Goal: Task Accomplishment & Management: Complete application form

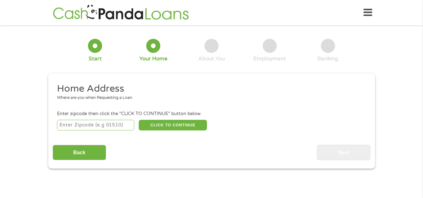
click at [112, 124] on input "number" at bounding box center [95, 125] width 77 height 11
type input "33917"
click at [170, 125] on button "CLICK TO CONTINUE" at bounding box center [173, 125] width 68 height 11
type input "33917"
type input "[GEOGRAPHIC_DATA][PERSON_NAME]"
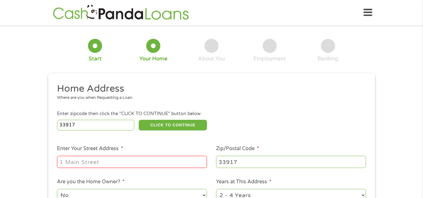
click at [137, 164] on input "Enter Your Street Address *" at bounding box center [132, 162] width 150 height 12
type input "[STREET_ADDRESS]"
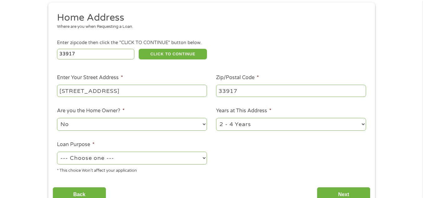
scroll to position [125, 0]
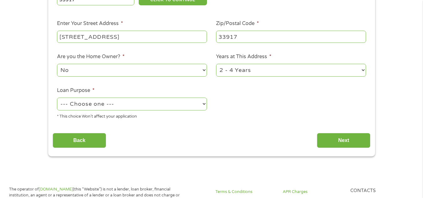
click at [204, 70] on select "No Yes" at bounding box center [132, 70] width 150 height 13
select select "yes"
click at [57, 64] on select "No Yes" at bounding box center [132, 70] width 150 height 13
click at [202, 104] on select "--- Choose one --- Pay Bills Debt Consolidation Home Improvement Major Purchase…" at bounding box center [132, 104] width 150 height 13
select select "shorttermcash"
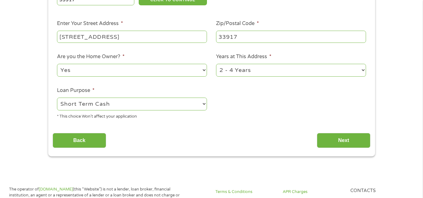
click at [57, 98] on select "--- Choose one --- Pay Bills Debt Consolidation Home Improvement Major Purchase…" at bounding box center [132, 104] width 150 height 13
click at [365, 70] on select "1 Year or less 1 - 2 Years 2 - 4 Years Over 4 Years" at bounding box center [291, 70] width 150 height 13
select select "60months"
click at [216, 64] on select "1 Year or less 1 - 2 Years 2 - 4 Years Over 4 Years" at bounding box center [291, 70] width 150 height 13
click at [342, 140] on input "Next" at bounding box center [344, 140] width 54 height 15
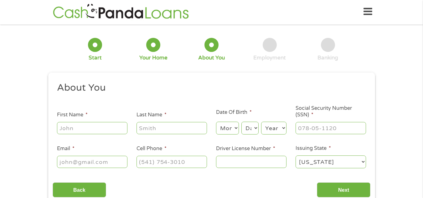
scroll to position [0, 0]
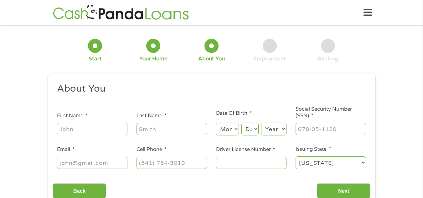
click at [90, 129] on input "First Name *" at bounding box center [92, 129] width 70 height 12
type input "[PERSON_NAME]"
type input "[EMAIL_ADDRESS][DOMAIN_NAME]"
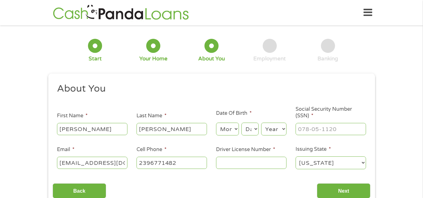
type input "[PHONE_NUMBER]"
click at [237, 130] on select "Month 1 2 3 4 5 6 7 8 9 10 11 12" at bounding box center [227, 129] width 23 height 13
select select "10"
click at [216, 123] on select "Month 1 2 3 4 5 6 7 8 9 10 11 12" at bounding box center [227, 129] width 23 height 13
click at [257, 128] on select "Day 1 2 3 4 5 6 7 8 9 10 11 12 13 14 15 16 17 18 19 20 21 22 23 24 25 26 27 28 …" at bounding box center [249, 129] width 17 height 13
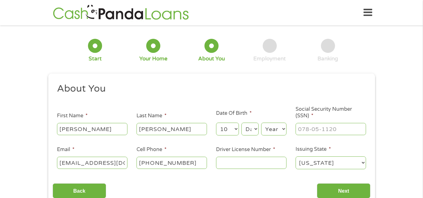
select select "25"
click at [241, 123] on select "Day 1 2 3 4 5 6 7 8 9 10 11 12 13 14 15 16 17 18 19 20 21 22 23 24 25 26 27 28 …" at bounding box center [249, 129] width 17 height 13
click at [283, 130] on select "Year [DATE] 2006 2005 2004 2003 2002 2001 2000 1999 1998 1997 1996 1995 1994 19…" at bounding box center [273, 129] width 25 height 13
select select "1961"
click at [261, 123] on select "Year [DATE] 2006 2005 2004 2003 2002 2001 2000 1999 1998 1997 1996 1995 1994 19…" at bounding box center [273, 129] width 25 height 13
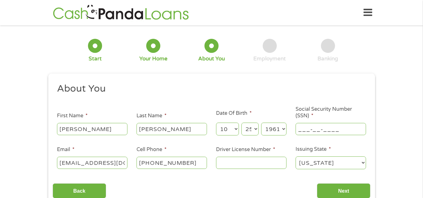
click at [340, 130] on input "___-__-____" at bounding box center [330, 129] width 70 height 12
type input "275-70-0775"
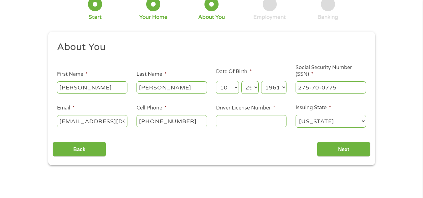
scroll to position [71, 0]
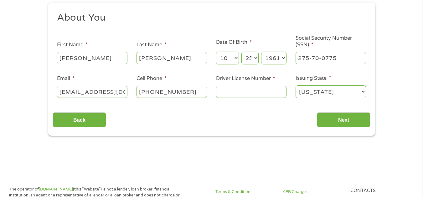
click at [235, 92] on input "Driver License Number *" at bounding box center [251, 92] width 70 height 12
click at [229, 91] on input "Driver License Number *" at bounding box center [251, 92] width 70 height 12
type input "A352473613850"
click at [343, 122] on input "Next" at bounding box center [344, 119] width 54 height 15
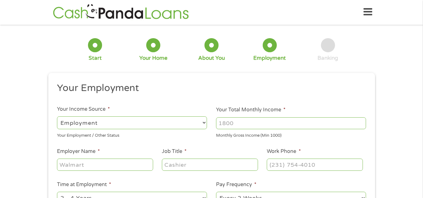
scroll to position [0, 0]
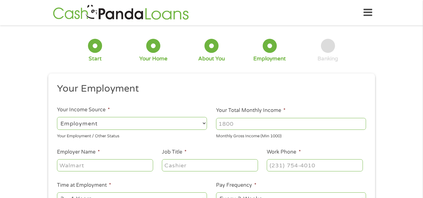
click at [205, 122] on select "--- Choose one --- Employment [DEMOGRAPHIC_DATA] Benefits" at bounding box center [132, 123] width 150 height 13
select select "selfEmployed"
click at [57, 117] on select "--- Choose one --- Employment [DEMOGRAPHIC_DATA] Benefits" at bounding box center [132, 123] width 150 height 13
click at [258, 126] on input "Your Total Monthly Income *" at bounding box center [291, 124] width 150 height 12
type input "3000"
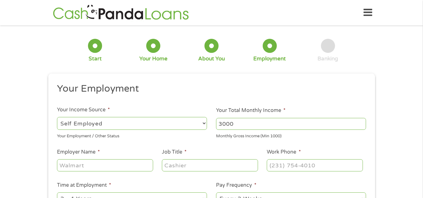
click at [130, 169] on input "Employer Name *" at bounding box center [105, 165] width 96 height 12
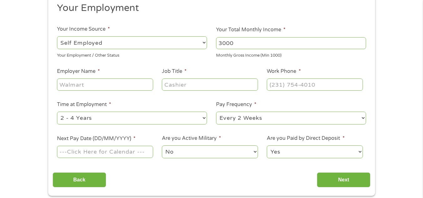
scroll to position [84, 0]
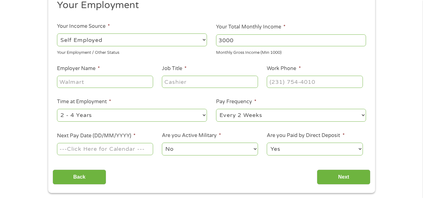
click at [205, 114] on select "--- Choose one --- 1 Year or less 1 - 2 Years 2 - 4 Years Over 4 Years" at bounding box center [132, 115] width 150 height 13
select select "12months"
click at [57, 109] on select "--- Choose one --- 1 Year or less 1 - 2 Years 2 - 4 Years Over 4 Years" at bounding box center [132, 115] width 150 height 13
click at [363, 114] on select "--- Choose one --- Every 2 Weeks Every Week Monthly Semi-Monthly" at bounding box center [291, 115] width 150 height 13
select select "monthly"
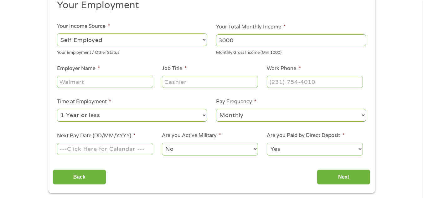
click at [216, 109] on select "--- Choose one --- Every 2 Weeks Every Week Monthly Semi-Monthly" at bounding box center [291, 115] width 150 height 13
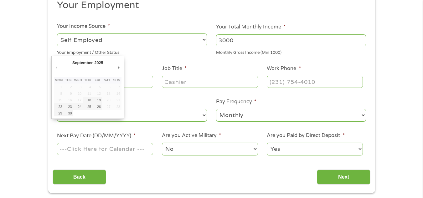
click at [140, 151] on input "Next Pay Date (DD/MM/YYYY) *" at bounding box center [105, 149] width 96 height 12
type input "[DATE]"
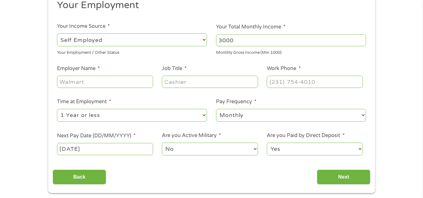
click at [255, 149] on select "No Yes" at bounding box center [210, 149] width 96 height 13
click at [398, 158] on div "1 Start 2 Your Home 3 About You 4 Employment 5 Banking 6 This field is hidden w…" at bounding box center [211, 69] width 423 height 247
click at [359, 149] on select "Yes No" at bounding box center [315, 149] width 96 height 13
select select "0"
click at [267, 143] on select "Yes No" at bounding box center [315, 149] width 96 height 13
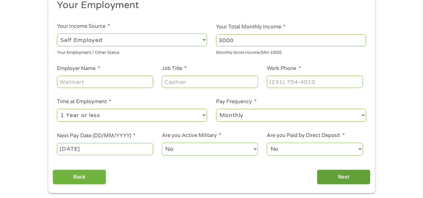
click at [349, 178] on input "Next" at bounding box center [344, 177] width 54 height 15
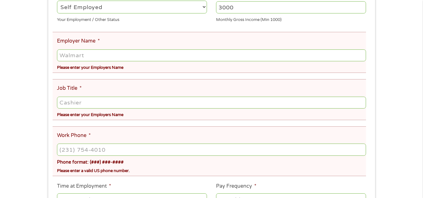
scroll to position [146, 0]
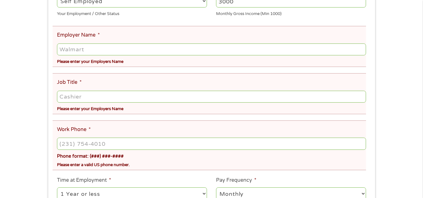
click at [105, 49] on input "Employer Name *" at bounding box center [211, 50] width 309 height 12
type input "johnsdigitalnest"
click at [94, 100] on input "Job Title *" at bounding box center [211, 97] width 309 height 12
type input "affiliate marketer"
click at [107, 148] on input "(___) ___-____" at bounding box center [211, 144] width 309 height 12
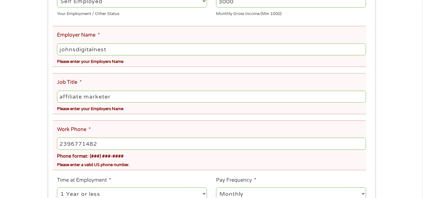
type input "[PHONE_NUMBER]"
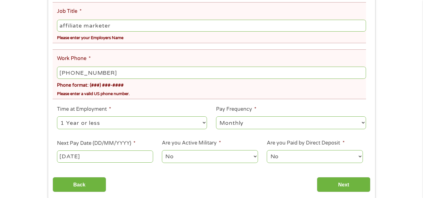
scroll to position [233, 0]
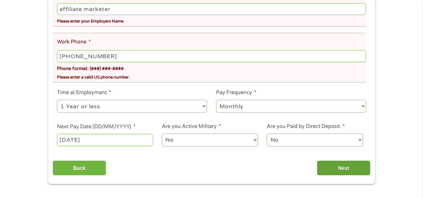
click at [337, 169] on input "Next" at bounding box center [344, 168] width 54 height 15
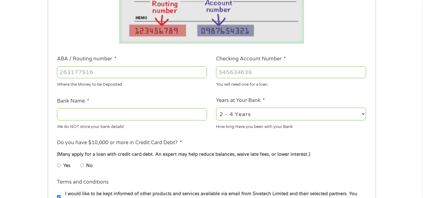
scroll to position [158, 0]
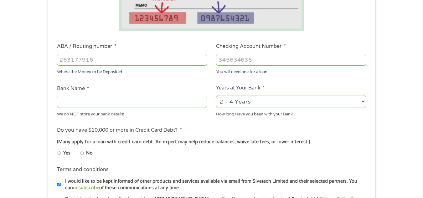
click at [115, 57] on input "ABA / Routing number *" at bounding box center [132, 60] width 150 height 12
type input "063107513"
type input "[PERSON_NAME] FARGO BANK"
type input "063107513"
click at [261, 59] on input "Checking Account Number *" at bounding box center [291, 60] width 150 height 12
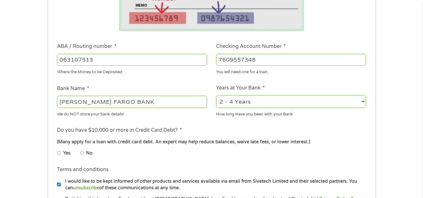
type input "7609557348"
click at [362, 100] on select "2 - 4 Years 6 - 12 Months 1 - 2 Years Over 4 Years" at bounding box center [291, 101] width 150 height 13
select select "60months"
click at [216, 95] on select "2 - 4 Years 6 - 12 Months 1 - 2 Years Over 4 Years" at bounding box center [291, 101] width 150 height 13
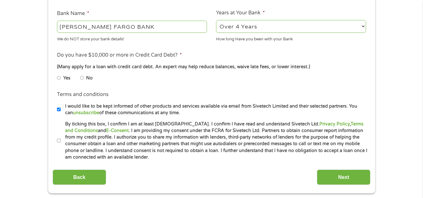
scroll to position [246, 0]
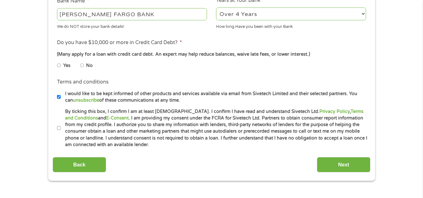
click at [81, 65] on input "No" at bounding box center [82, 65] width 4 height 10
radio input "true"
click at [59, 127] on input "By ticking this box, I confirm I am at least [DEMOGRAPHIC_DATA]. I confirm I ha…" at bounding box center [59, 128] width 4 height 10
checkbox input "true"
click at [351, 163] on input "Next" at bounding box center [344, 164] width 54 height 15
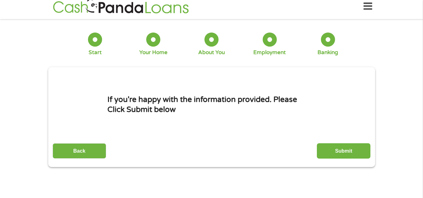
scroll to position [0, 0]
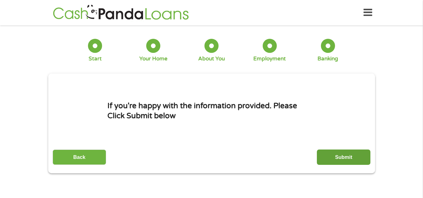
click at [345, 159] on input "Submit" at bounding box center [344, 157] width 54 height 15
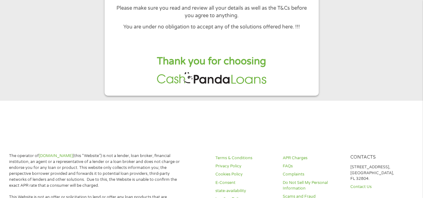
scroll to position [104, 0]
